Goal: Task Accomplishment & Management: Manage account settings

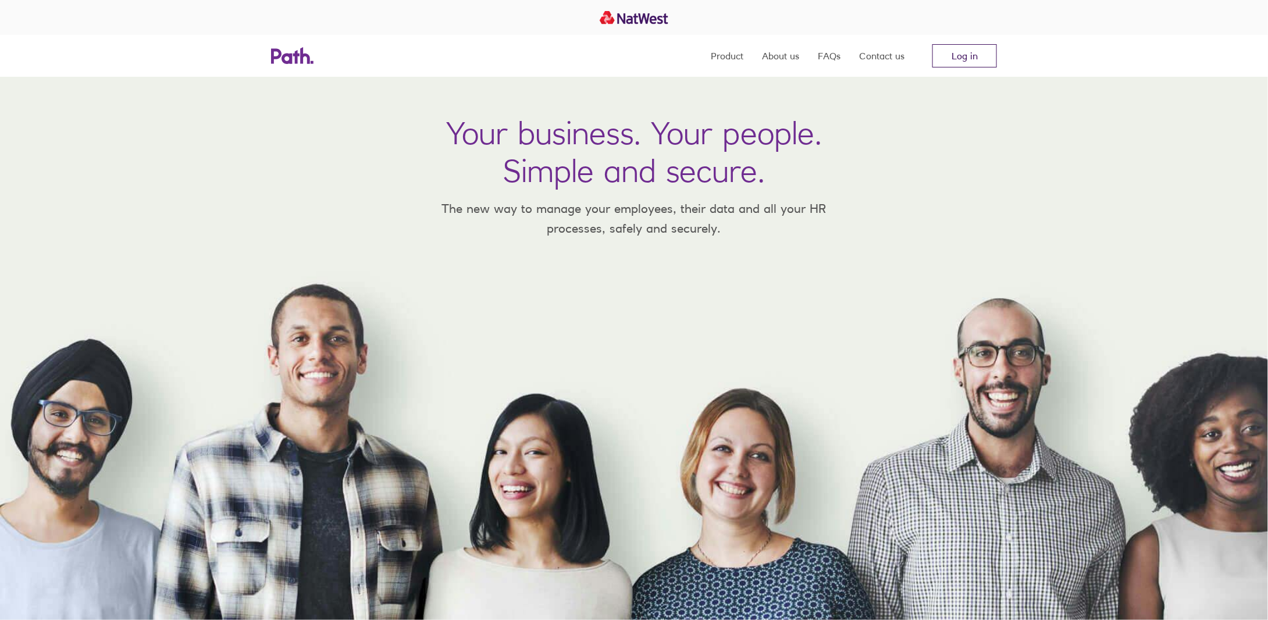
click at [978, 56] on link "Log in" at bounding box center [965, 55] width 65 height 23
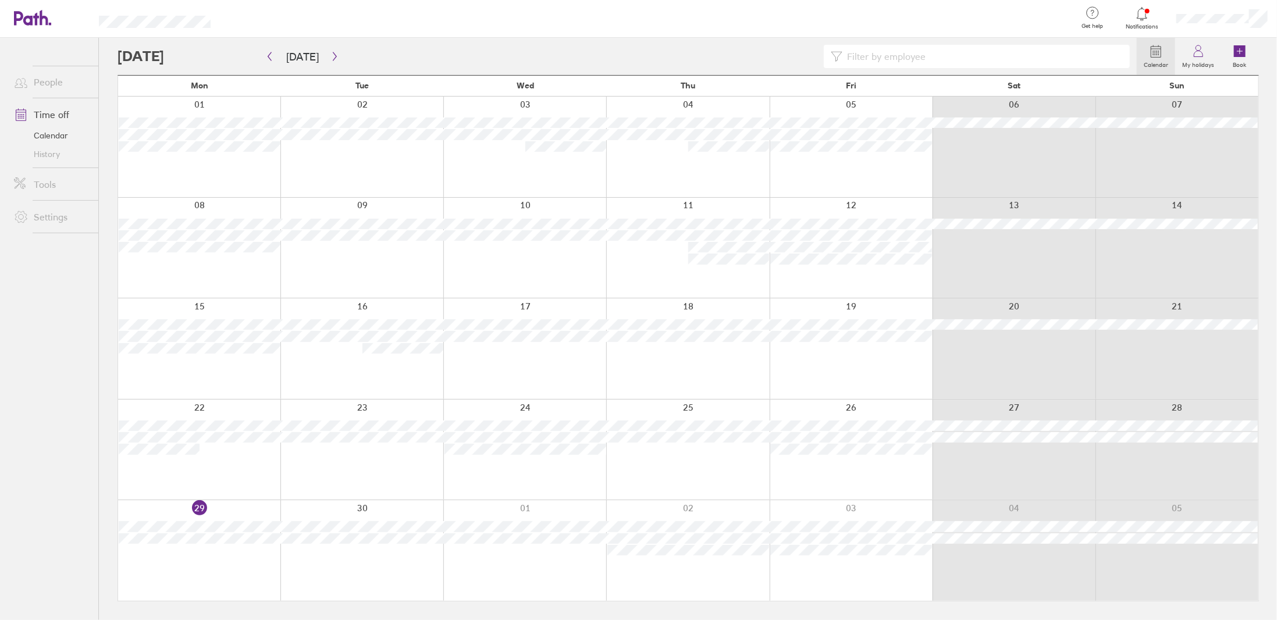
click at [1136, 9] on icon at bounding box center [1142, 14] width 14 height 14
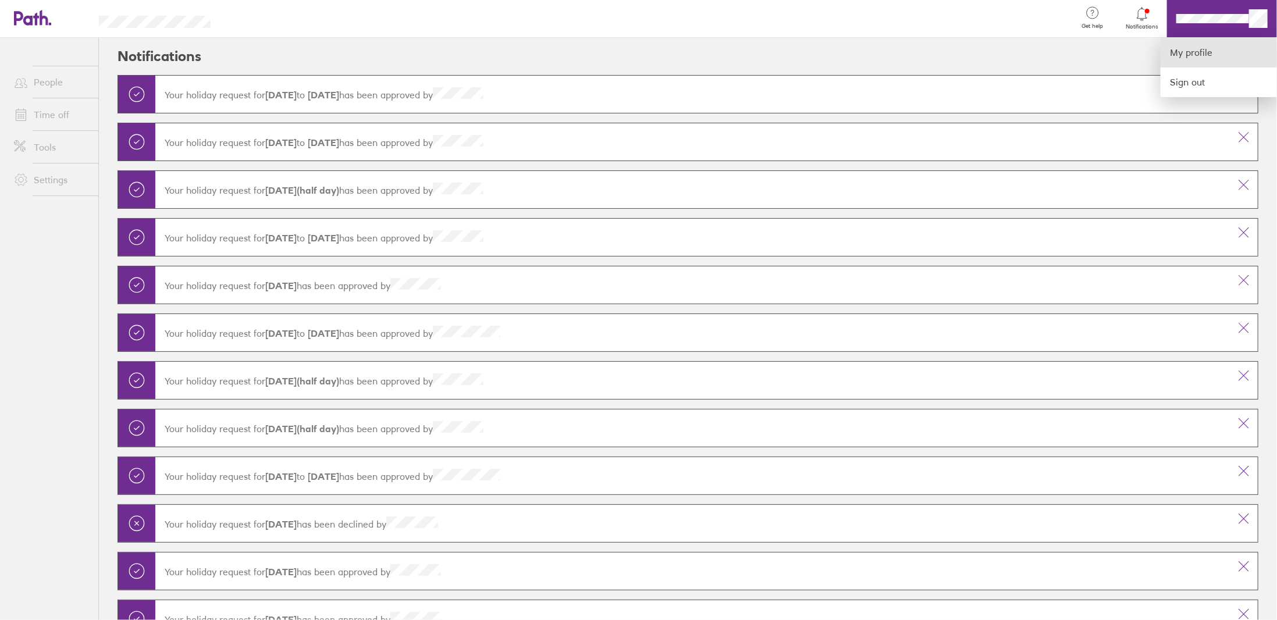
click at [1181, 58] on link "My profile" at bounding box center [1219, 53] width 116 height 30
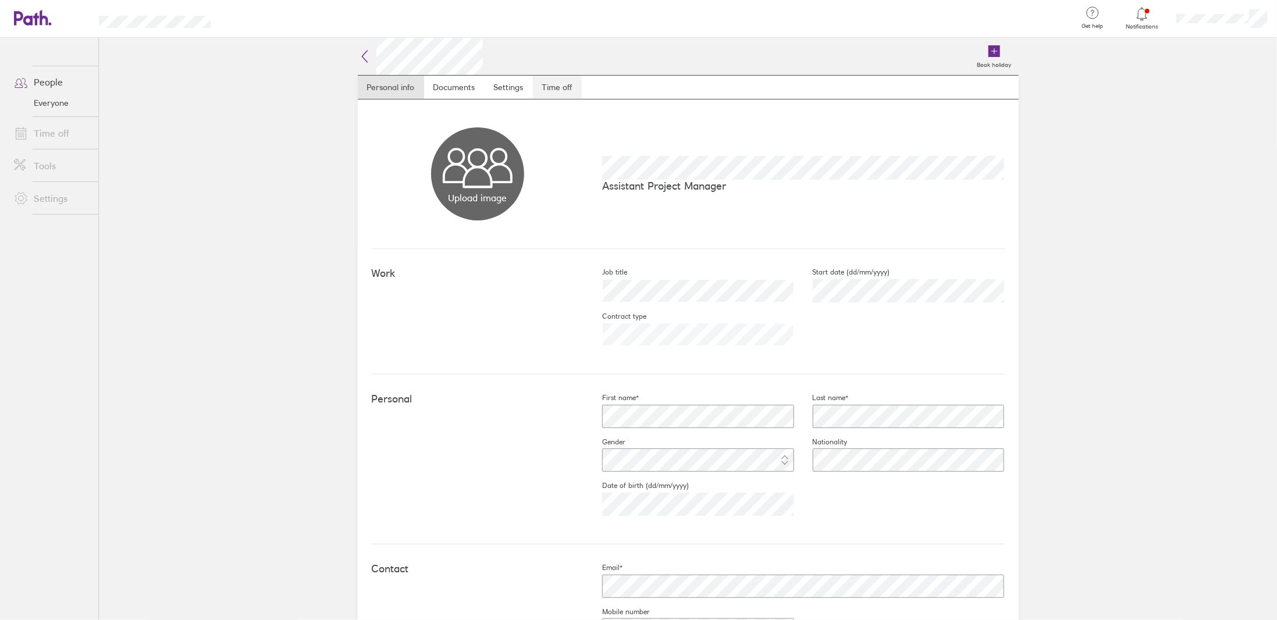
click at [560, 83] on link "Time off" at bounding box center [557, 87] width 49 height 23
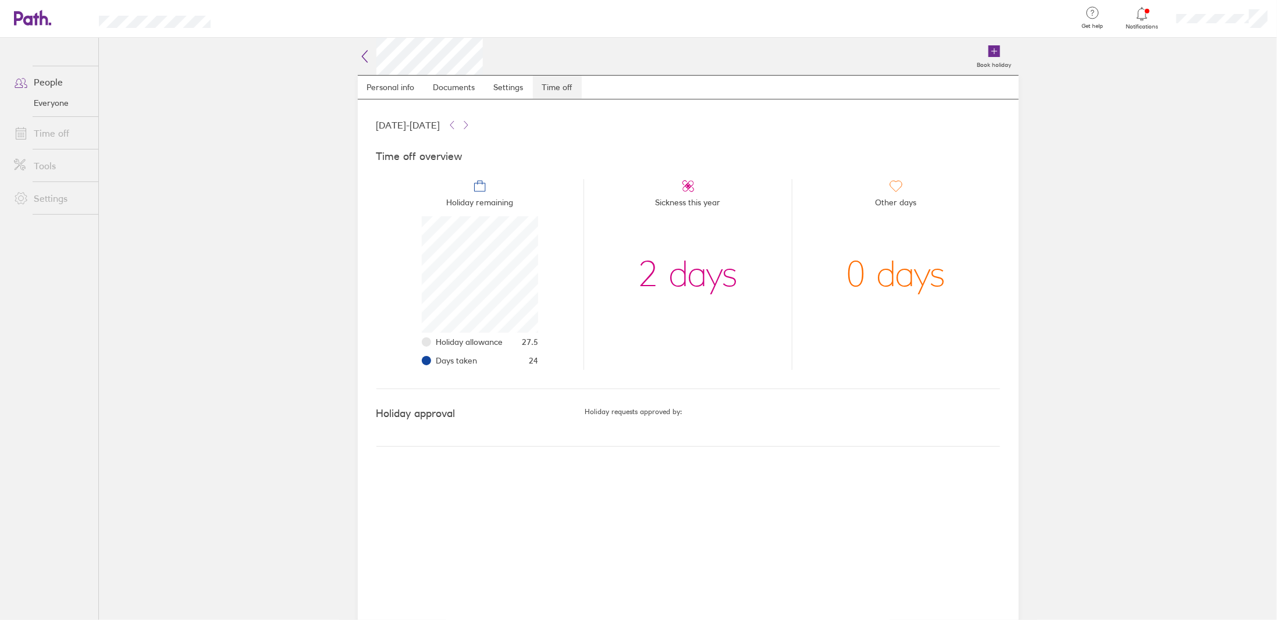
scroll to position [116, 116]
